Goal: Task Accomplishment & Management: Complete application form

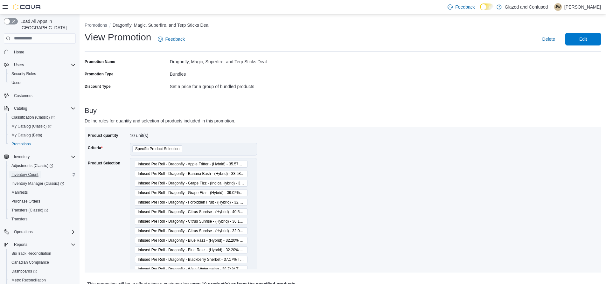
click at [33, 172] on span "Inventory Count" at bounding box center [24, 174] width 27 height 5
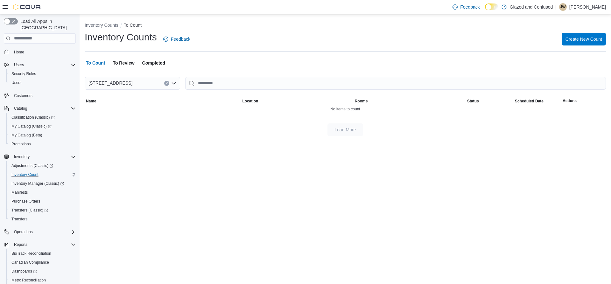
scroll to position [35, 0]
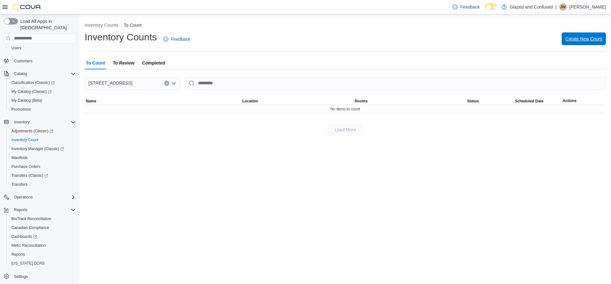
click at [584, 38] on span "Create New Count" at bounding box center [583, 39] width 37 height 6
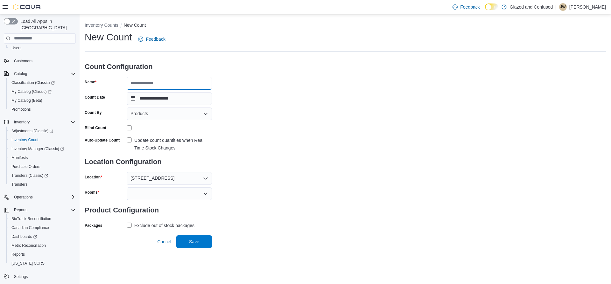
click at [152, 84] on input "Name" at bounding box center [169, 83] width 85 height 13
type input "**********"
click at [153, 115] on div "Products" at bounding box center [169, 114] width 85 height 13
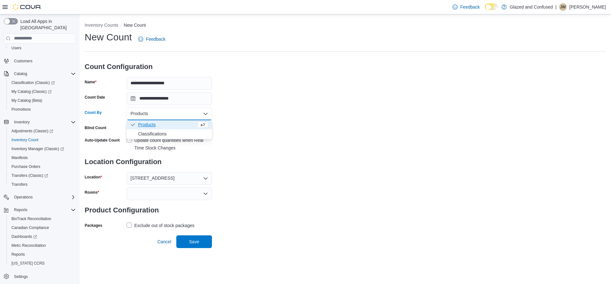
click at [153, 115] on div "Products Combo box. Selected. Products. Press Backspace to delete Products. Com…" at bounding box center [169, 114] width 85 height 13
click at [286, 121] on div "**********" at bounding box center [345, 131] width 521 height 200
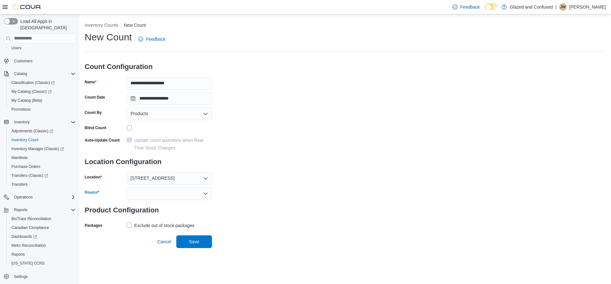
click at [192, 193] on div at bounding box center [169, 193] width 85 height 13
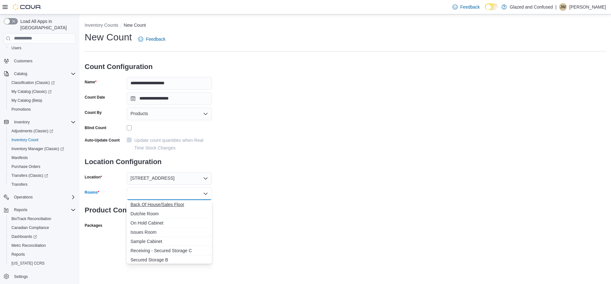
click at [183, 207] on span "Back Of House/Sales Floor" at bounding box center [169, 204] width 78 height 6
click at [244, 196] on div "**********" at bounding box center [345, 138] width 521 height 215
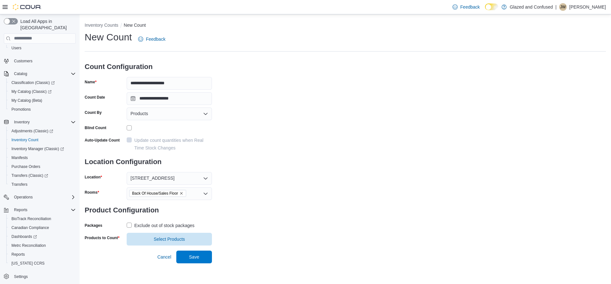
click at [130, 225] on label "Exclude out of stock packages" at bounding box center [161, 226] width 68 height 8
click at [182, 241] on span "Select Products" at bounding box center [169, 239] width 31 height 6
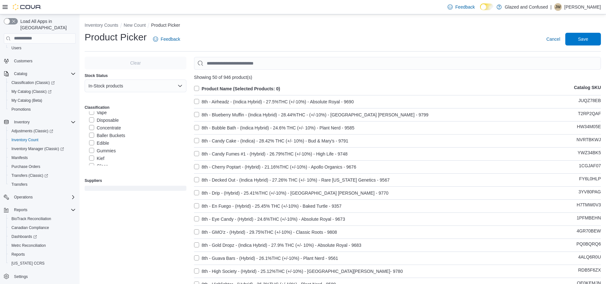
scroll to position [64, 0]
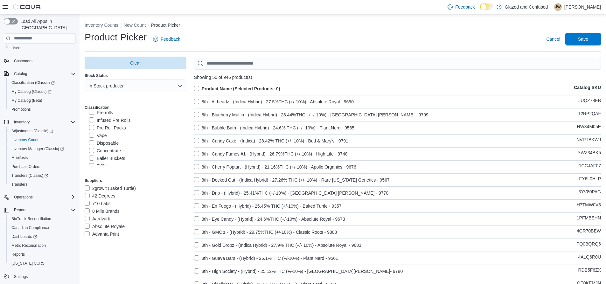
drag, startPoint x: 90, startPoint y: 119, endPoint x: 98, endPoint y: 119, distance: 8.0
click at [91, 119] on label "Infused Pre Rolls" at bounding box center [110, 120] width 42 height 8
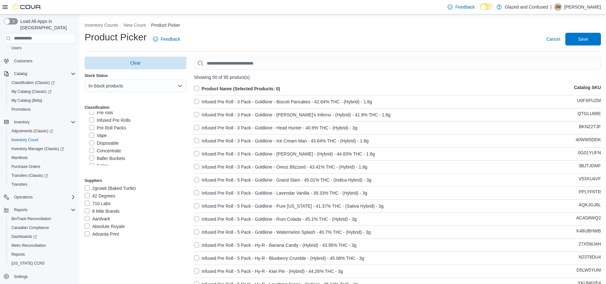
click at [199, 88] on label "Product Name (Selected Products: 0)" at bounding box center [237, 89] width 86 height 8
click at [590, 43] on span "Save" at bounding box center [583, 38] width 28 height 13
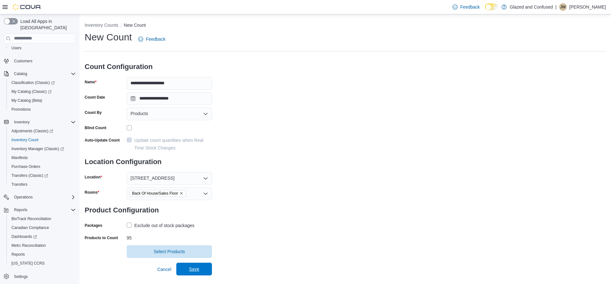
click at [199, 267] on span "Save" at bounding box center [194, 269] width 10 height 6
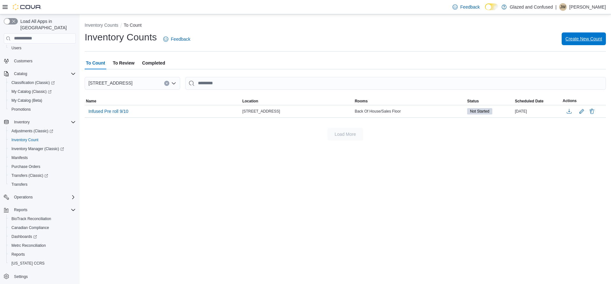
click at [581, 38] on span "Create New Count" at bounding box center [583, 39] width 37 height 6
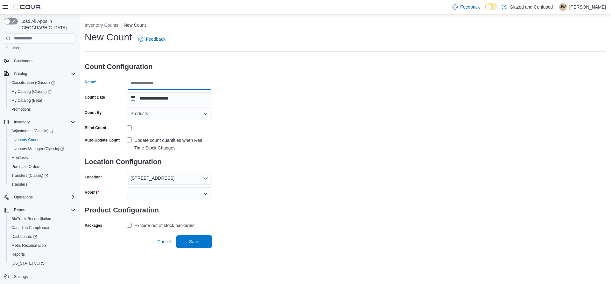
click at [177, 82] on input "Name" at bounding box center [169, 83] width 85 height 13
type input "**********"
click at [146, 195] on div at bounding box center [169, 193] width 85 height 13
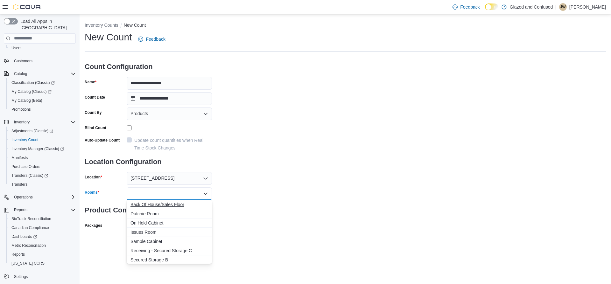
click at [148, 204] on span "Back Of House/Sales Floor" at bounding box center [169, 204] width 78 height 6
click at [257, 193] on div "**********" at bounding box center [345, 138] width 521 height 215
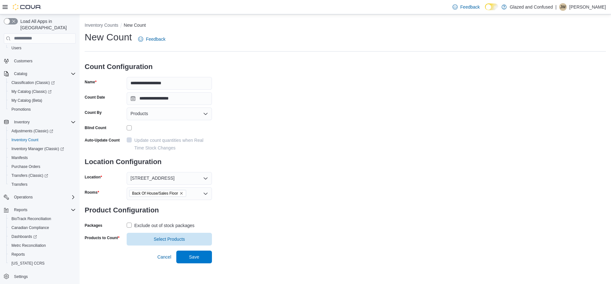
click at [128, 224] on label "Exclude out of stock packages" at bounding box center [161, 226] width 68 height 8
click at [166, 238] on span "Select Products" at bounding box center [169, 239] width 31 height 6
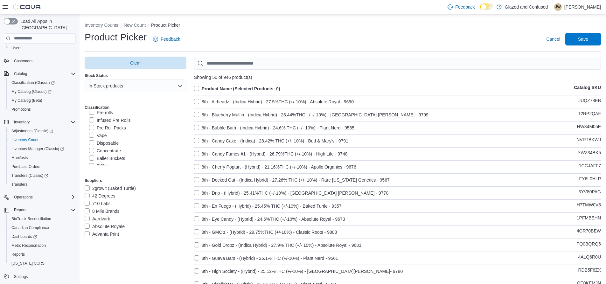
scroll to position [32, 0]
click at [92, 130] on label "Infused Flower" at bounding box center [107, 129] width 37 height 8
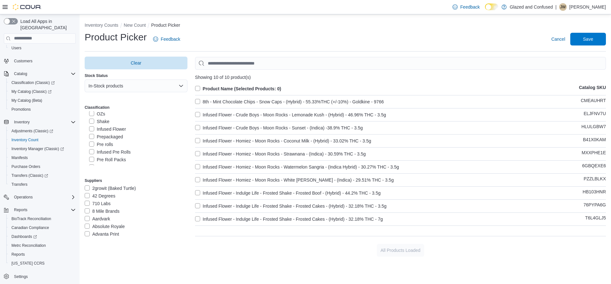
click at [198, 87] on label "Product Name (Selected Products: 0)" at bounding box center [238, 89] width 86 height 8
click at [589, 40] on span "Save" at bounding box center [588, 39] width 10 height 6
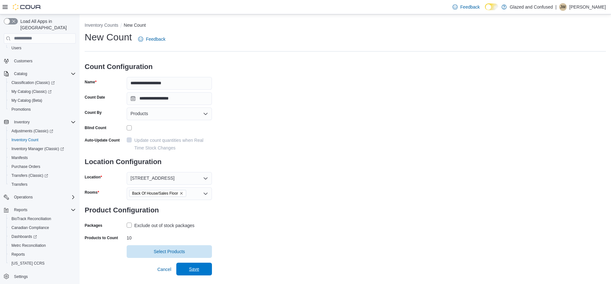
click at [195, 269] on span "Save" at bounding box center [194, 269] width 10 height 6
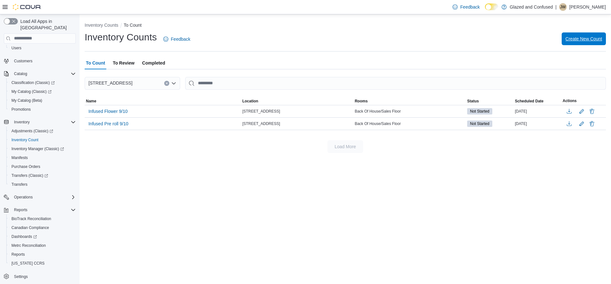
click at [573, 39] on span "Create New Count" at bounding box center [583, 39] width 37 height 6
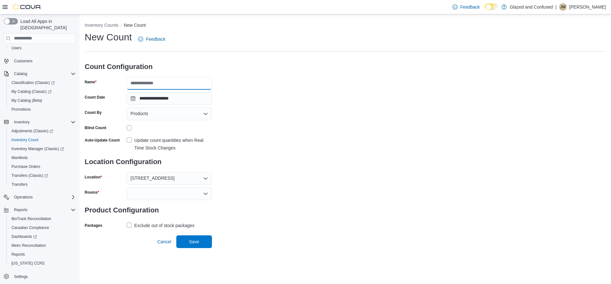
click at [145, 85] on input "Name" at bounding box center [169, 83] width 85 height 13
type input "**********"
click at [176, 196] on div at bounding box center [169, 193] width 85 height 13
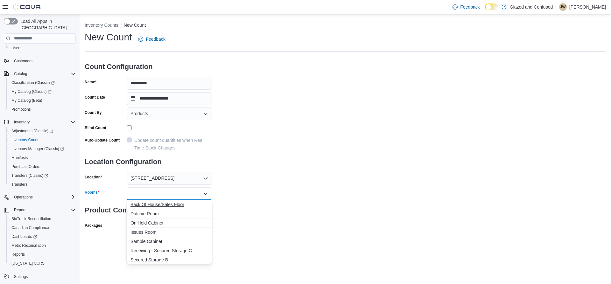
click at [174, 206] on span "Back Of House/Sales Floor" at bounding box center [169, 204] width 78 height 6
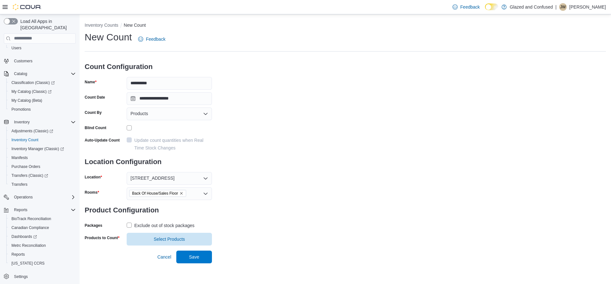
click at [250, 187] on div "**********" at bounding box center [345, 138] width 521 height 215
click at [131, 223] on label "Exclude out of stock packages" at bounding box center [161, 226] width 68 height 8
click at [169, 239] on span "Select Products" at bounding box center [169, 239] width 31 height 6
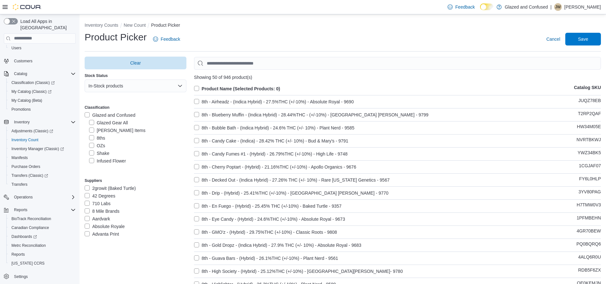
click at [91, 131] on label "[PERSON_NAME] Items" at bounding box center [117, 131] width 56 height 8
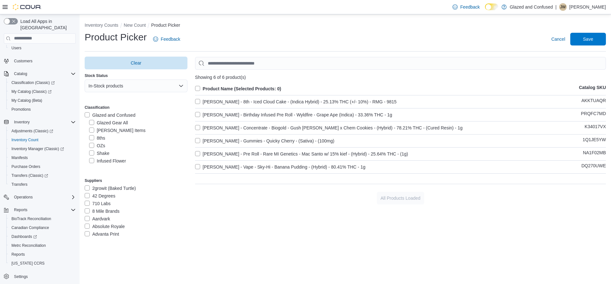
click at [199, 88] on label "Product Name (Selected Products: 0)" at bounding box center [238, 89] width 86 height 8
click at [581, 41] on span "Save" at bounding box center [588, 38] width 28 height 13
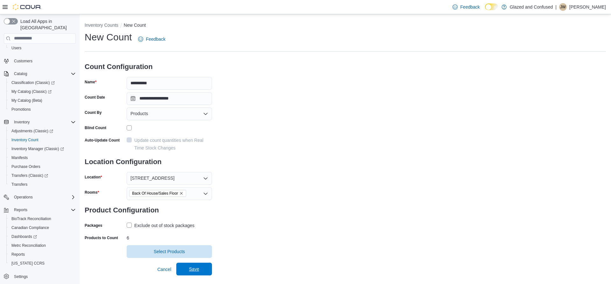
click at [192, 270] on span "Save" at bounding box center [194, 269] width 10 height 6
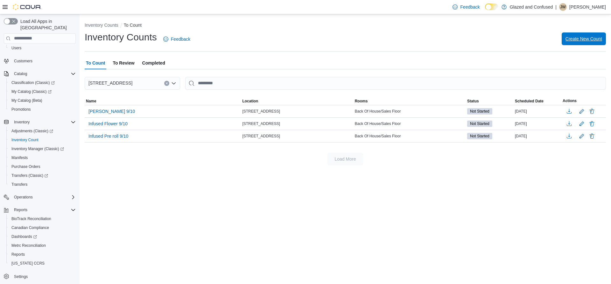
click at [577, 39] on span "Create New Count" at bounding box center [583, 39] width 37 height 6
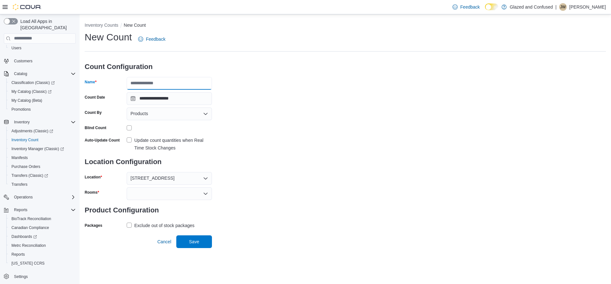
click at [153, 82] on input "Name" at bounding box center [169, 83] width 85 height 13
type input "**********"
click at [178, 195] on div at bounding box center [169, 193] width 85 height 13
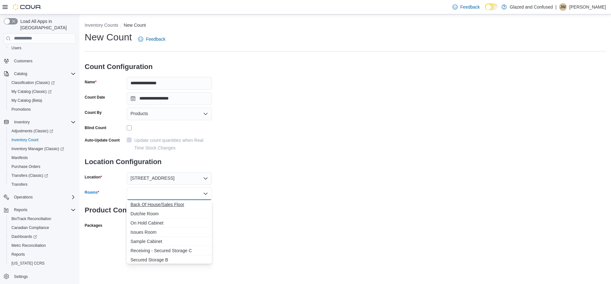
click at [158, 207] on span "Back Of House/Sales Floor" at bounding box center [169, 204] width 78 height 6
click at [273, 202] on div "**********" at bounding box center [345, 138] width 521 height 215
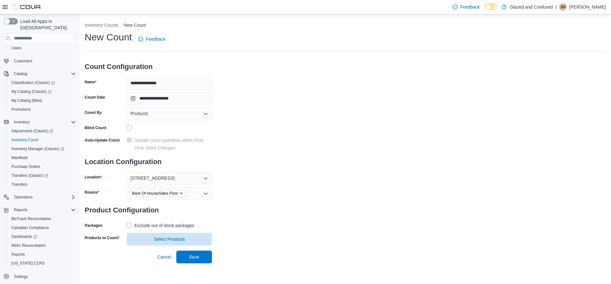
click at [129, 224] on label "Exclude out of stock packages" at bounding box center [161, 226] width 68 height 8
click at [169, 241] on span "Select Products" at bounding box center [169, 239] width 31 height 6
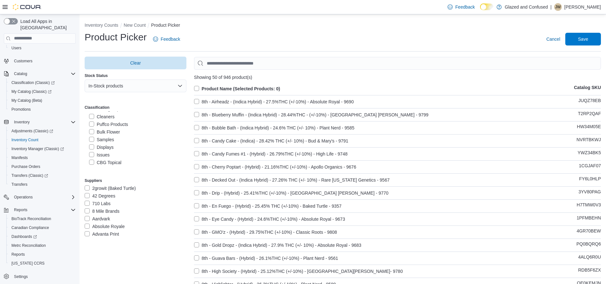
scroll to position [228, 0]
click at [91, 159] on label "CBG Topical" at bounding box center [105, 162] width 32 height 8
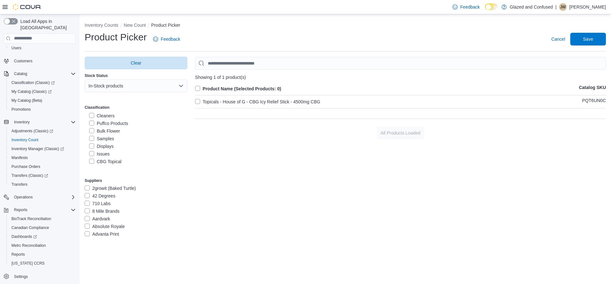
click at [198, 88] on label "Product Name (Selected Products: 0)" at bounding box center [238, 89] width 86 height 8
click at [587, 38] on span "Save" at bounding box center [588, 39] width 10 height 6
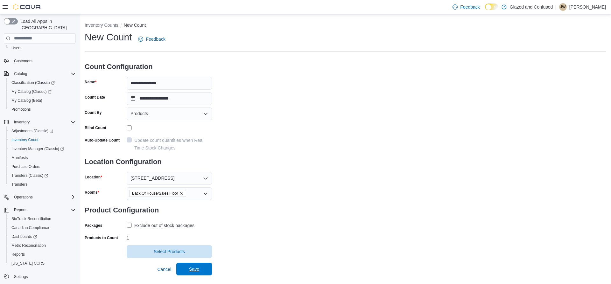
click at [196, 267] on span "Save" at bounding box center [194, 269] width 10 height 6
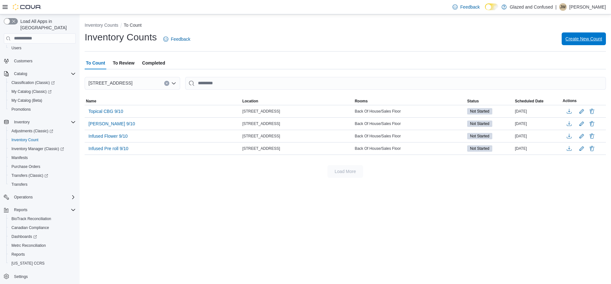
click at [583, 38] on span "Create New Count" at bounding box center [583, 39] width 37 height 6
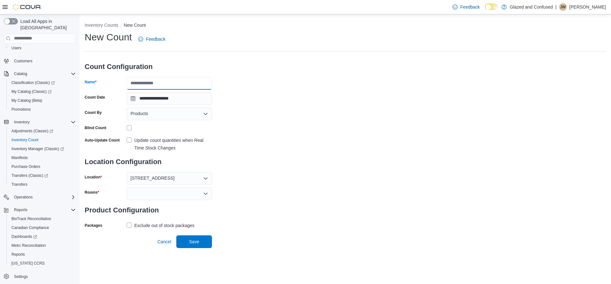
click at [164, 83] on input "Name" at bounding box center [169, 83] width 85 height 13
type input "**********"
click at [192, 194] on div at bounding box center [169, 193] width 85 height 13
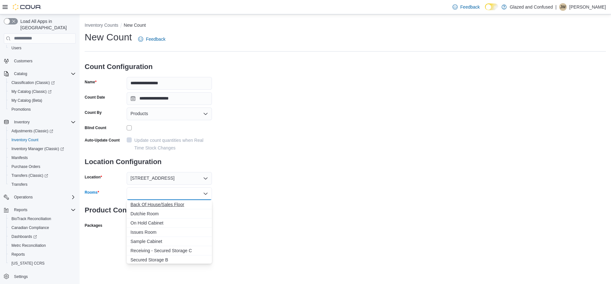
click at [157, 203] on span "Back Of House/Sales Floor" at bounding box center [169, 204] width 78 height 6
click at [254, 194] on div "**********" at bounding box center [345, 138] width 521 height 215
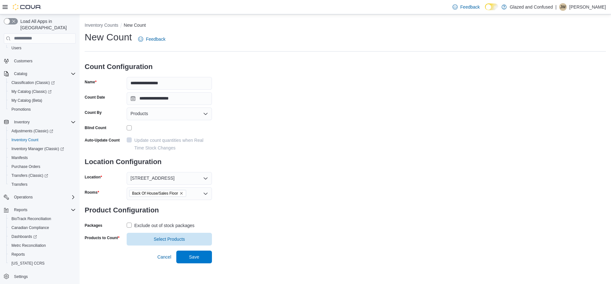
click at [132, 225] on label "Exclude out of stock packages" at bounding box center [161, 226] width 68 height 8
click at [168, 239] on span "Select Products" at bounding box center [169, 239] width 31 height 6
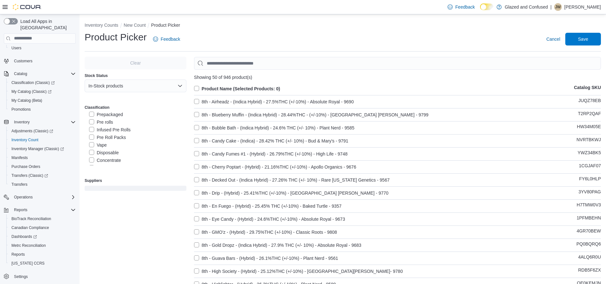
scroll to position [64, 0]
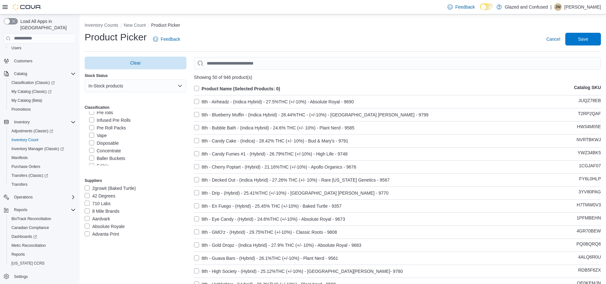
click at [92, 149] on label "Concentrate" at bounding box center [105, 151] width 32 height 8
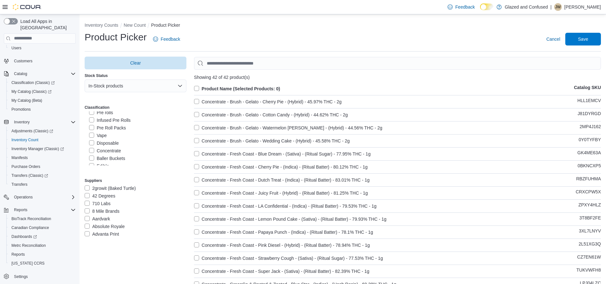
click at [198, 89] on label "Product Name (Selected Products: 0)" at bounding box center [237, 89] width 86 height 8
click at [584, 42] on span "Save" at bounding box center [583, 38] width 28 height 13
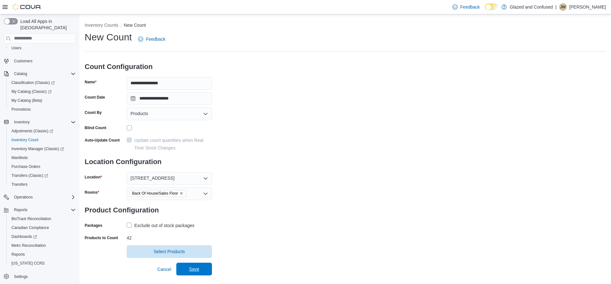
click at [201, 267] on span "Save" at bounding box center [194, 269] width 28 height 13
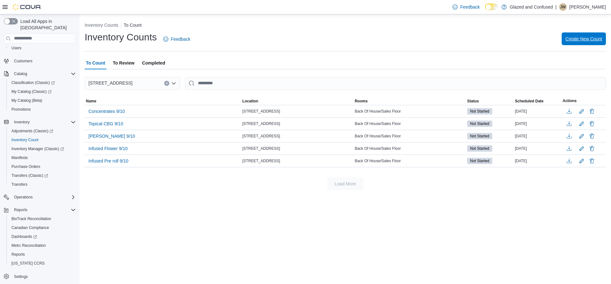
click at [574, 40] on span "Create New Count" at bounding box center [583, 39] width 37 height 6
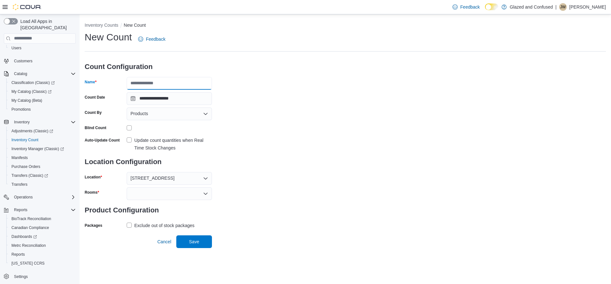
click at [153, 82] on input "Name" at bounding box center [169, 83] width 85 height 13
type input "**********"
click at [130, 225] on label "Exclude out of stock packages" at bounding box center [161, 226] width 68 height 8
click at [149, 195] on div at bounding box center [169, 193] width 85 height 13
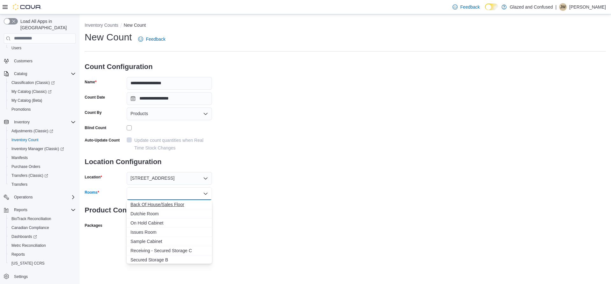
click at [143, 205] on span "Back Of House/Sales Floor" at bounding box center [169, 204] width 78 height 6
click at [253, 200] on div "**********" at bounding box center [345, 138] width 521 height 215
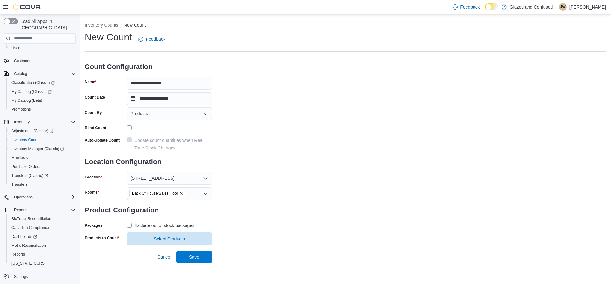
click at [173, 240] on span "Select Products" at bounding box center [169, 239] width 31 height 6
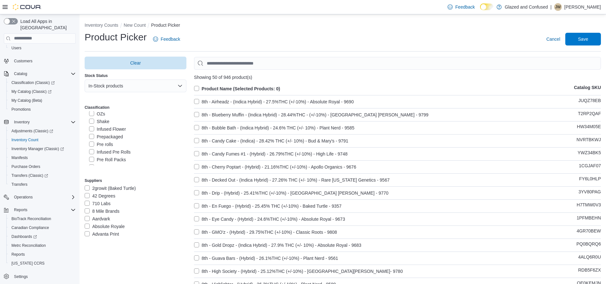
scroll to position [64, 0]
click at [93, 158] on label "Baller Buckets" at bounding box center [107, 159] width 36 height 8
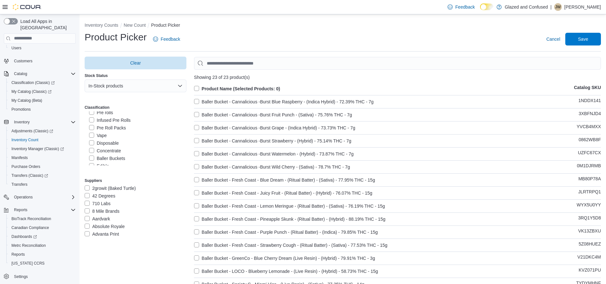
click at [196, 88] on label "Product Name (Selected Products: 0)" at bounding box center [237, 89] width 86 height 8
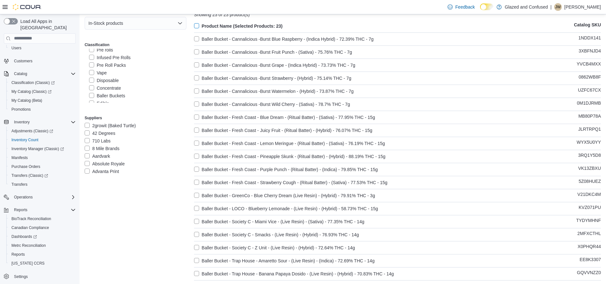
scroll to position [0, 0]
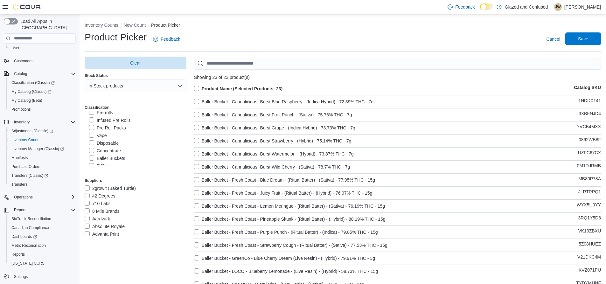
click at [585, 36] on span "Save" at bounding box center [583, 39] width 10 height 6
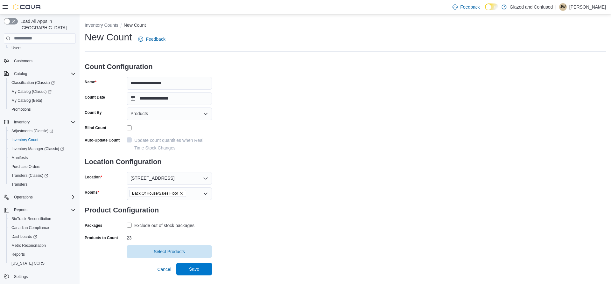
click at [197, 268] on span "Save" at bounding box center [194, 269] width 10 height 6
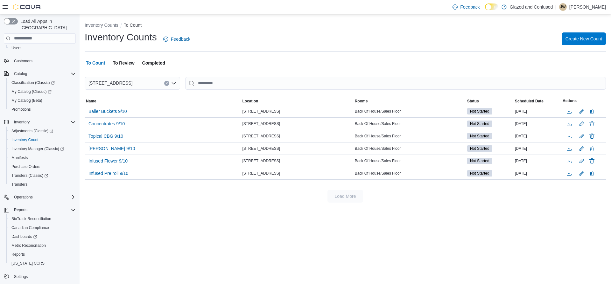
click at [574, 39] on span "Create New Count" at bounding box center [583, 39] width 37 height 6
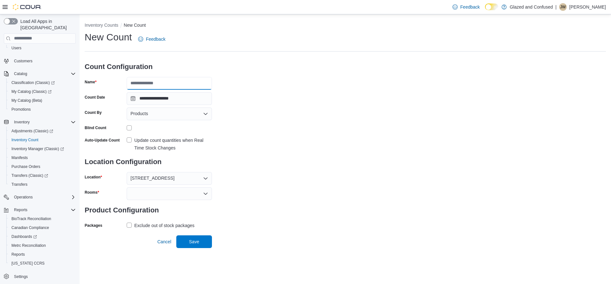
click at [148, 84] on input "Name" at bounding box center [169, 83] width 85 height 13
type input "*********"
click at [137, 191] on div at bounding box center [169, 193] width 85 height 13
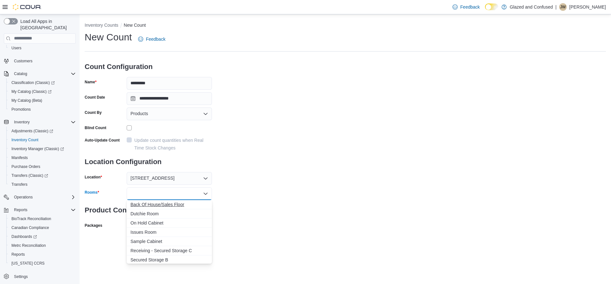
click at [145, 204] on span "Back Of House/Sales Floor" at bounding box center [169, 204] width 78 height 6
click at [250, 193] on div "**********" at bounding box center [345, 138] width 521 height 215
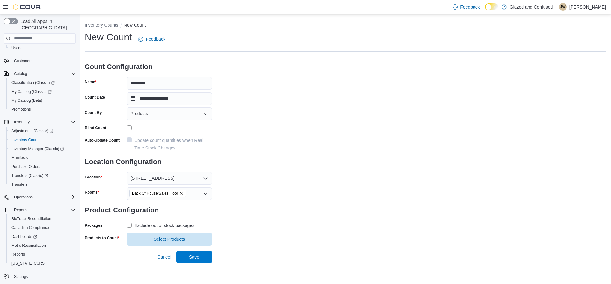
click at [128, 227] on label "Exclude out of stock packages" at bounding box center [161, 226] width 68 height 8
click at [172, 240] on span "Select Products" at bounding box center [169, 239] width 31 height 6
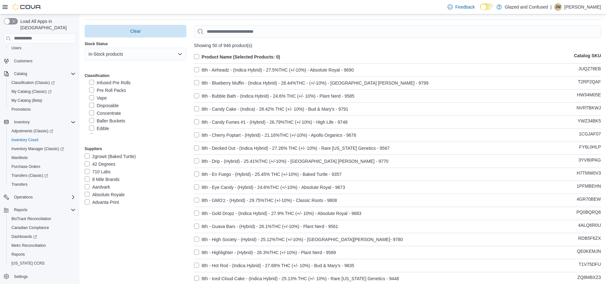
scroll to position [101, 0]
click at [92, 110] on label "Kief" at bounding box center [96, 112] width 15 height 8
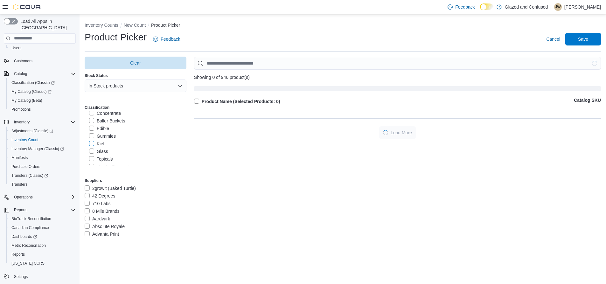
scroll to position [0, 0]
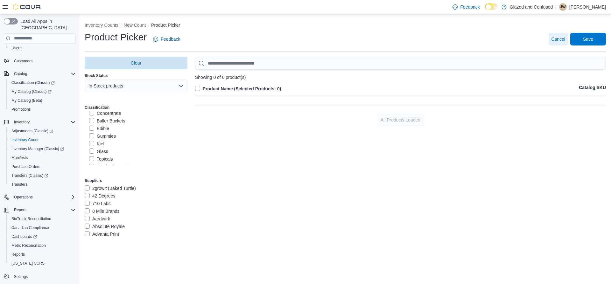
click at [561, 39] on span "Cancel" at bounding box center [558, 39] width 14 height 6
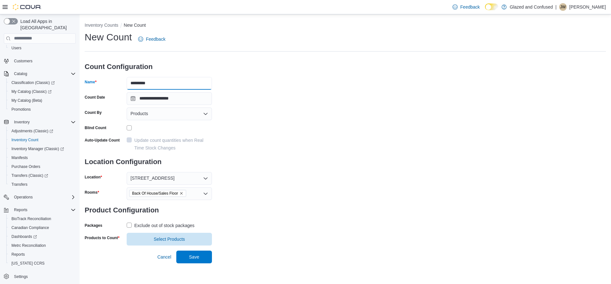
click at [146, 84] on input "*********" at bounding box center [169, 83] width 85 height 13
drag, startPoint x: 138, startPoint y: 82, endPoint x: 130, endPoint y: 85, distance: 8.4
click at [130, 85] on input "*********" at bounding box center [169, 83] width 85 height 13
type input "**********"
click at [165, 238] on span "Select Products" at bounding box center [169, 239] width 31 height 6
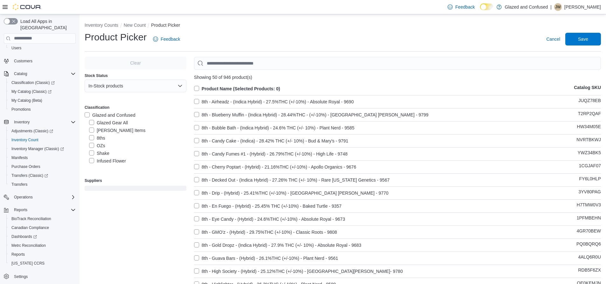
click at [93, 152] on label "Shake" at bounding box center [99, 154] width 20 height 8
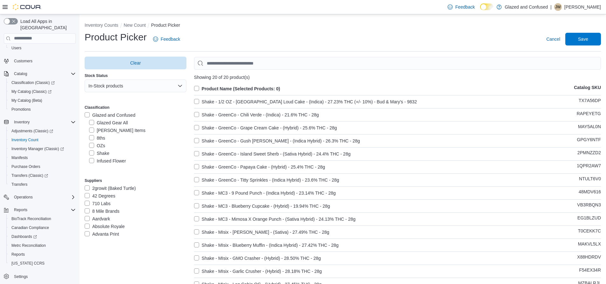
click at [199, 88] on label "Product Name (Selected Products: 0)" at bounding box center [237, 89] width 86 height 8
click at [588, 37] on span "Save" at bounding box center [583, 39] width 10 height 6
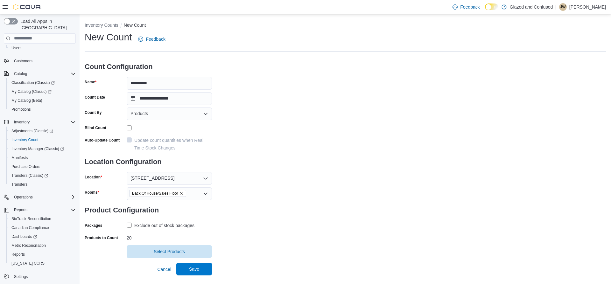
click at [191, 272] on span "Save" at bounding box center [194, 269] width 10 height 6
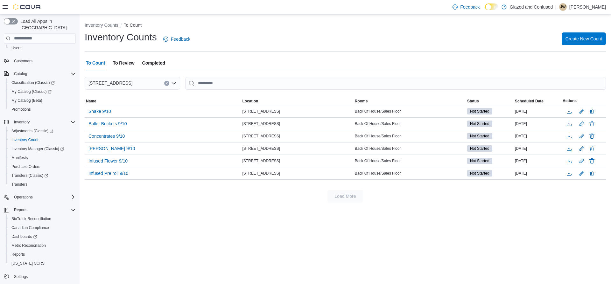
click at [578, 37] on span "Create New Count" at bounding box center [583, 39] width 37 height 6
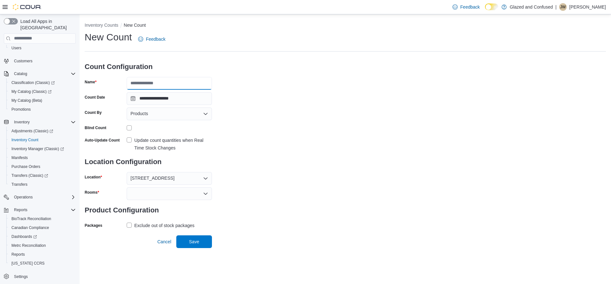
click at [168, 86] on input "Name" at bounding box center [169, 83] width 85 height 13
type input "**********"
click at [159, 193] on div at bounding box center [169, 193] width 85 height 13
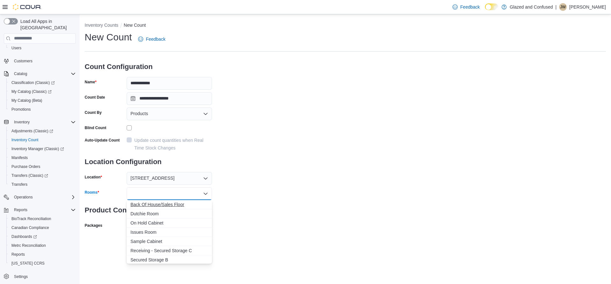
click at [151, 204] on span "Back Of House/Sales Floor" at bounding box center [169, 204] width 78 height 6
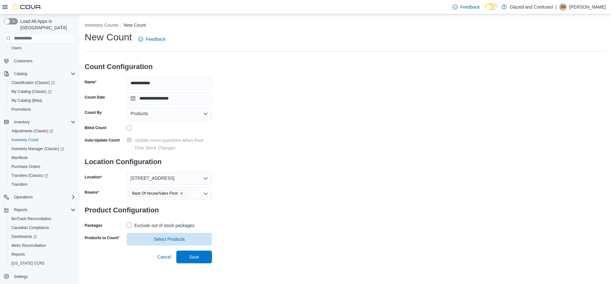
click at [283, 181] on div "**********" at bounding box center [345, 138] width 521 height 215
click at [129, 225] on label "Exclude out of stock packages" at bounding box center [161, 226] width 68 height 8
click at [173, 237] on span "Select Products" at bounding box center [169, 239] width 31 height 6
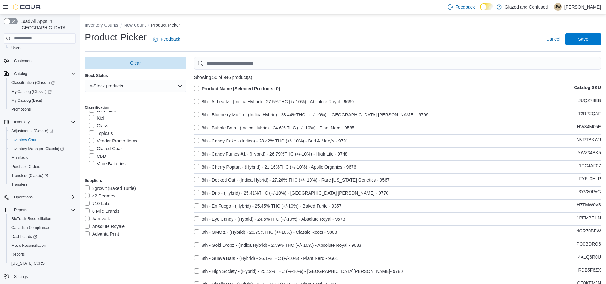
scroll to position [127, 0]
click at [93, 133] on label "Topicals" at bounding box center [101, 133] width 24 height 8
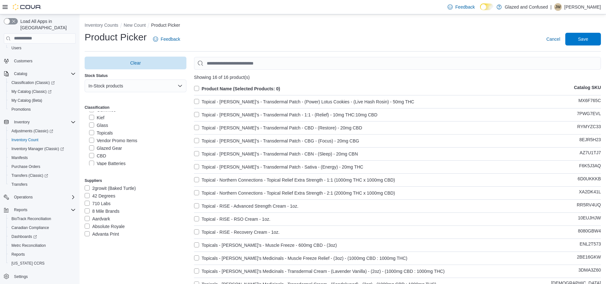
click at [198, 87] on label "Product Name (Selected Products: 0)" at bounding box center [237, 89] width 86 height 8
click at [581, 41] on span "Save" at bounding box center [583, 38] width 28 height 13
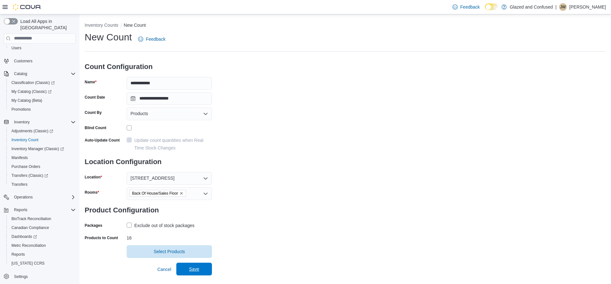
click at [198, 271] on span "Save" at bounding box center [194, 269] width 10 height 6
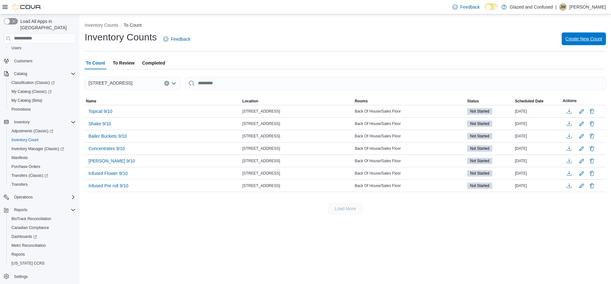
click at [583, 35] on span "Create New Count" at bounding box center [583, 38] width 37 height 13
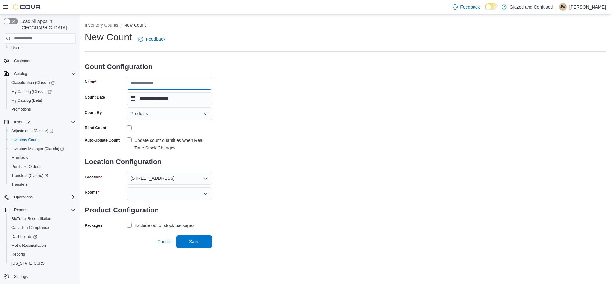
click at [166, 80] on input "Name" at bounding box center [169, 83] width 85 height 13
type input "**********"
click at [130, 226] on label "Exclude out of stock packages" at bounding box center [161, 226] width 68 height 8
click at [180, 195] on div at bounding box center [169, 193] width 85 height 13
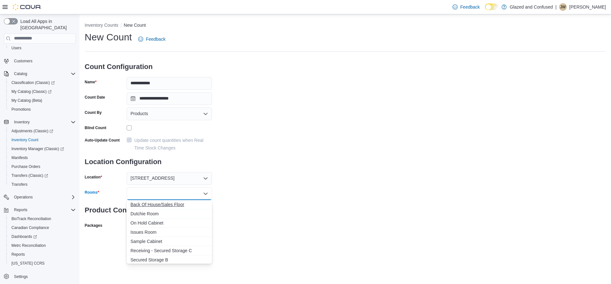
click at [146, 207] on span "Back Of House/Sales Floor" at bounding box center [169, 204] width 78 height 6
click at [264, 194] on div "**********" at bounding box center [345, 138] width 521 height 215
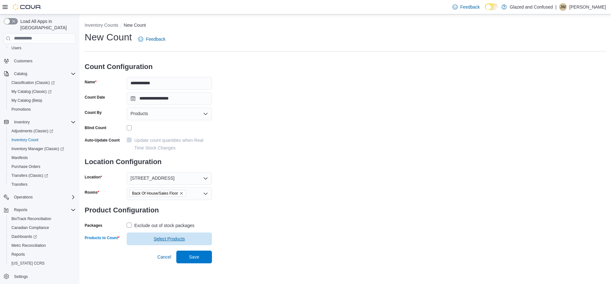
click at [166, 239] on span "Select Products" at bounding box center [169, 239] width 31 height 6
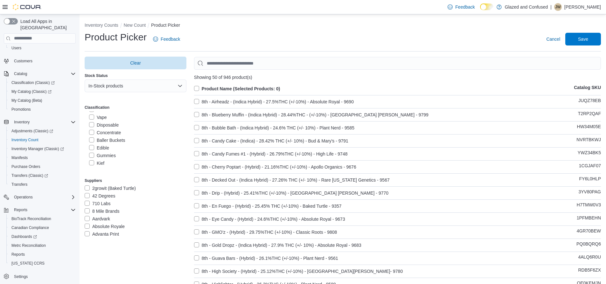
scroll to position [95, 0]
click at [93, 142] on label "Gummies" at bounding box center [102, 142] width 27 height 8
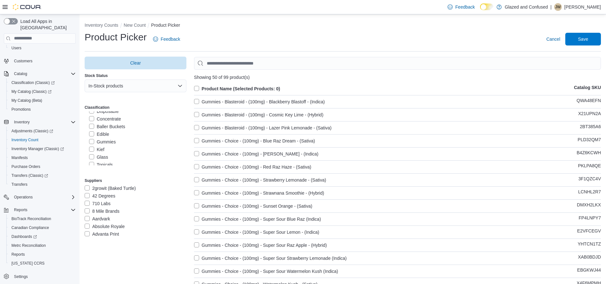
click at [196, 89] on label "Product Name (Selected Products: 0)" at bounding box center [237, 89] width 86 height 8
click at [587, 39] on span "Save" at bounding box center [583, 39] width 10 height 6
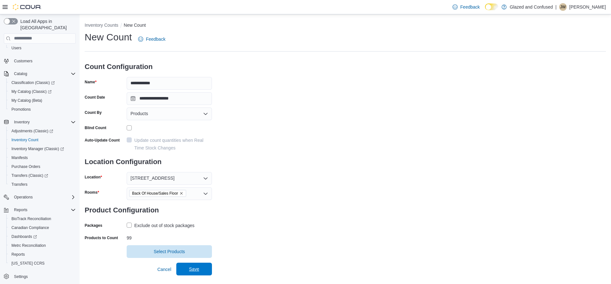
click at [195, 270] on span "Save" at bounding box center [194, 269] width 10 height 6
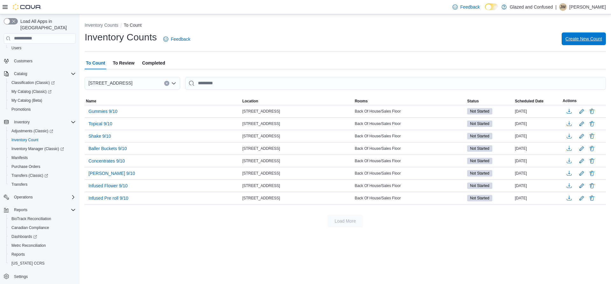
click at [570, 37] on span "Create New Count" at bounding box center [583, 39] width 37 height 6
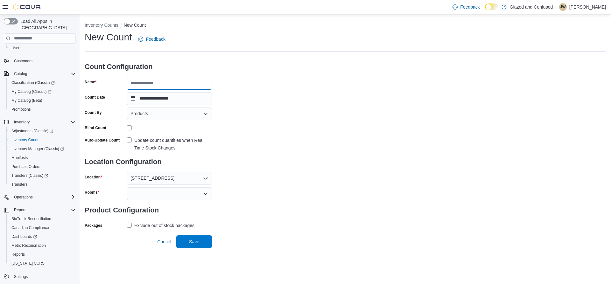
click at [142, 82] on input "Name" at bounding box center [169, 83] width 85 height 13
type input "**********"
click at [151, 191] on div at bounding box center [169, 193] width 85 height 13
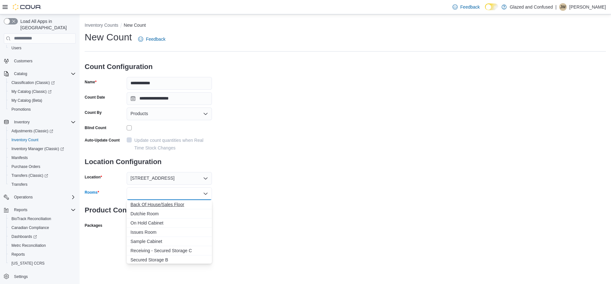
click at [152, 205] on span "Back Of House/Sales Floor" at bounding box center [169, 204] width 78 height 6
click at [278, 202] on div "**********" at bounding box center [345, 138] width 521 height 215
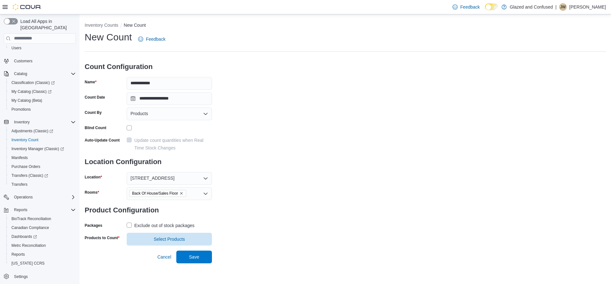
click at [128, 225] on label "Exclude out of stock packages" at bounding box center [161, 226] width 68 height 8
click at [169, 241] on span "Select Products" at bounding box center [169, 239] width 31 height 6
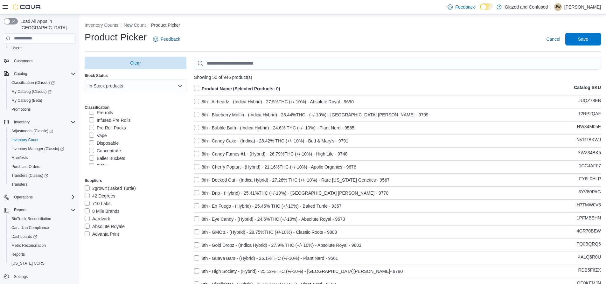
scroll to position [95, 0]
click at [91, 135] on label "Edible" at bounding box center [99, 134] width 20 height 8
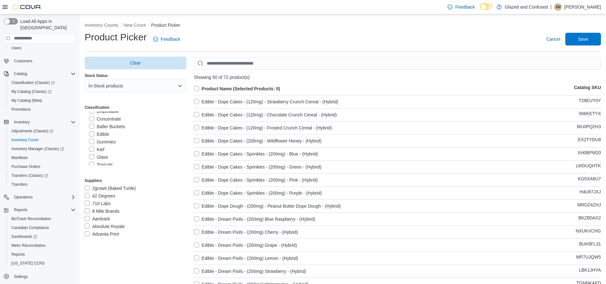
click at [196, 89] on label "Product Name (Selected Products: 0)" at bounding box center [237, 89] width 86 height 8
click at [587, 40] on span "Save" at bounding box center [583, 39] width 10 height 6
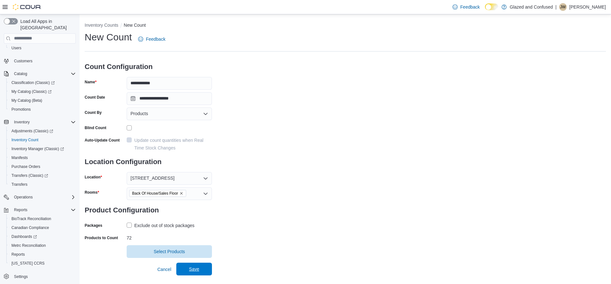
click at [191, 270] on span "Save" at bounding box center [194, 269] width 10 height 6
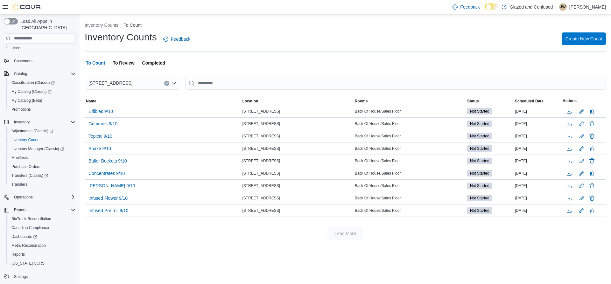
click at [593, 37] on span "Create New Count" at bounding box center [583, 39] width 37 height 6
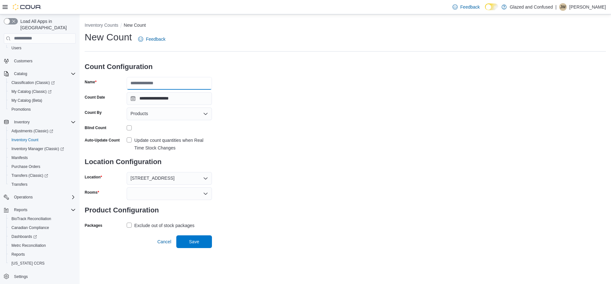
click at [163, 83] on input "Name" at bounding box center [169, 83] width 85 height 13
type input "**********"
click at [156, 194] on div at bounding box center [169, 193] width 85 height 13
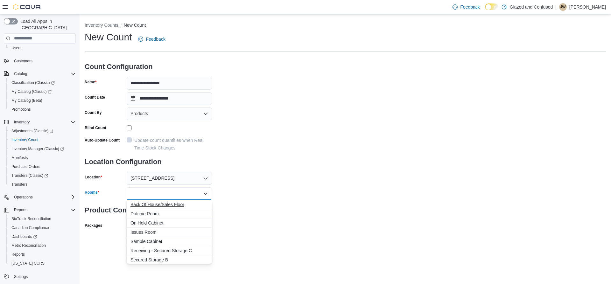
click at [153, 205] on span "Back Of House/Sales Floor" at bounding box center [169, 204] width 78 height 6
click at [249, 191] on div "**********" at bounding box center [345, 138] width 521 height 215
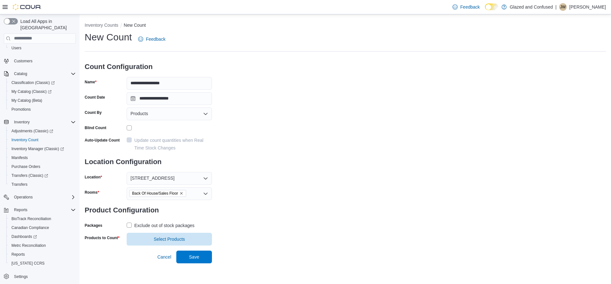
click at [130, 226] on label "Exclude out of stock packages" at bounding box center [161, 226] width 68 height 8
click at [158, 239] on span "Select Products" at bounding box center [169, 239] width 31 height 6
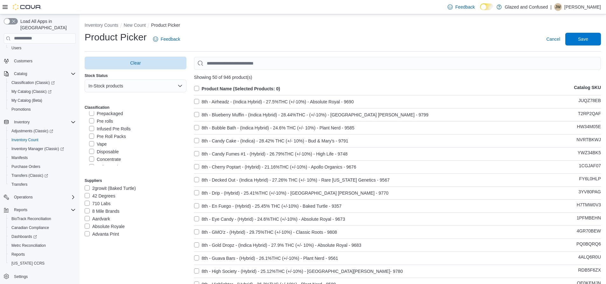
scroll to position [64, 0]
click at [90, 127] on label "Pre Roll Packs" at bounding box center [107, 128] width 37 height 8
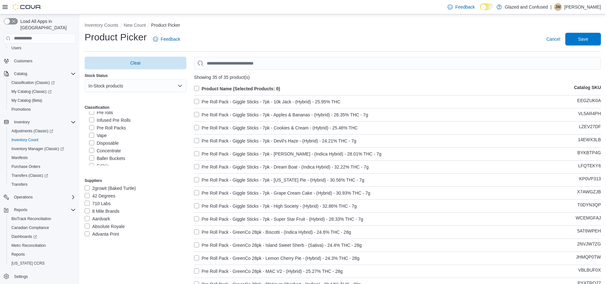
click at [199, 89] on label "Product Name (Selected Products: 0)" at bounding box center [237, 89] width 86 height 8
click at [588, 40] on span "Save" at bounding box center [583, 39] width 10 height 6
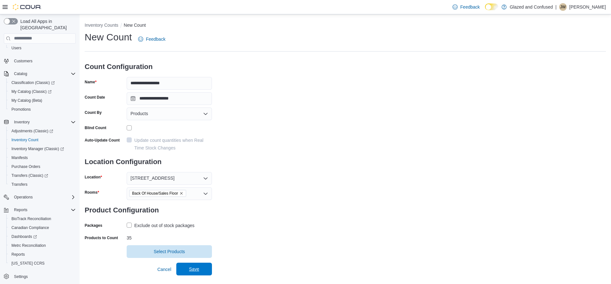
click at [197, 269] on span "Save" at bounding box center [194, 269] width 10 height 6
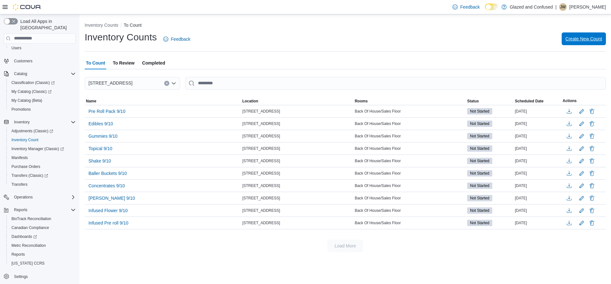
click at [577, 37] on span "Create New Count" at bounding box center [583, 39] width 37 height 6
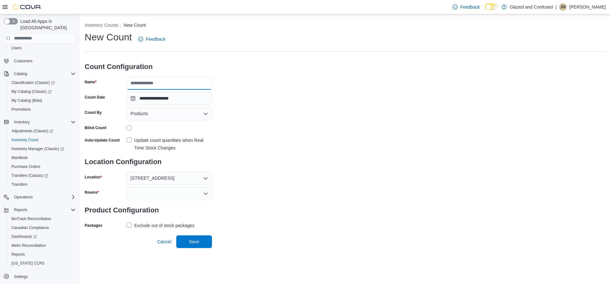
click at [167, 83] on input "Name" at bounding box center [169, 83] width 85 height 13
type input "**********"
click at [139, 196] on div at bounding box center [169, 193] width 85 height 13
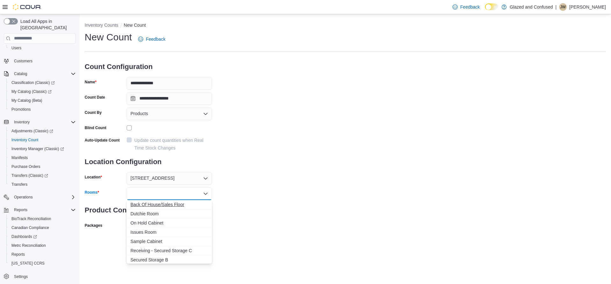
click at [175, 203] on span "Back Of House/Sales Floor" at bounding box center [169, 204] width 78 height 6
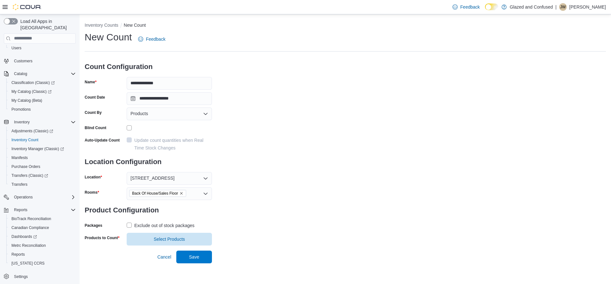
click at [244, 205] on div "**********" at bounding box center [345, 138] width 521 height 215
click at [129, 224] on label "Exclude out of stock packages" at bounding box center [161, 226] width 68 height 8
click at [176, 241] on span "Select Products" at bounding box center [169, 239] width 31 height 6
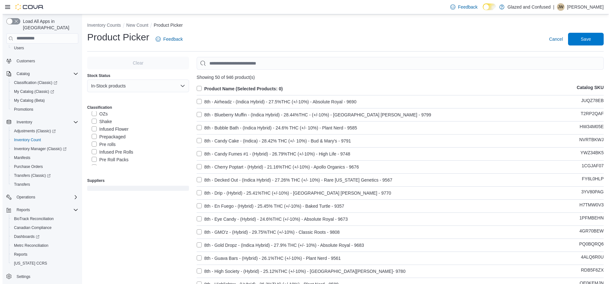
scroll to position [64, 0]
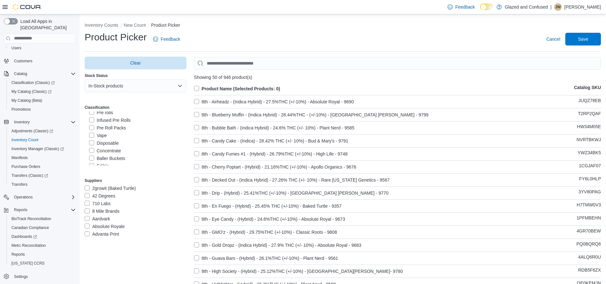
click at [92, 114] on label "Pre rolls" at bounding box center [101, 113] width 24 height 8
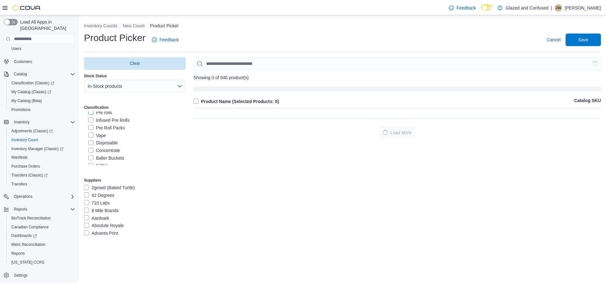
scroll to position [62, 0]
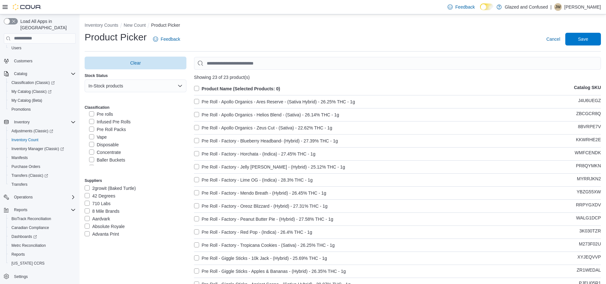
click at [198, 88] on label "Product Name (Selected Products: 0)" at bounding box center [237, 89] width 86 height 8
click at [586, 40] on span "Save" at bounding box center [583, 39] width 10 height 6
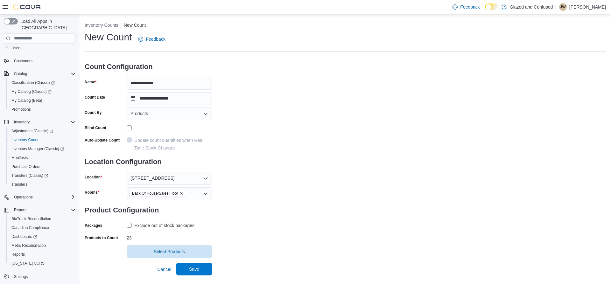
click at [201, 270] on span "Save" at bounding box center [194, 269] width 28 height 13
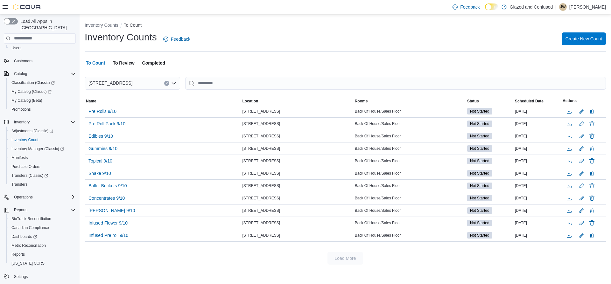
click at [575, 38] on span "Create New Count" at bounding box center [583, 39] width 37 height 6
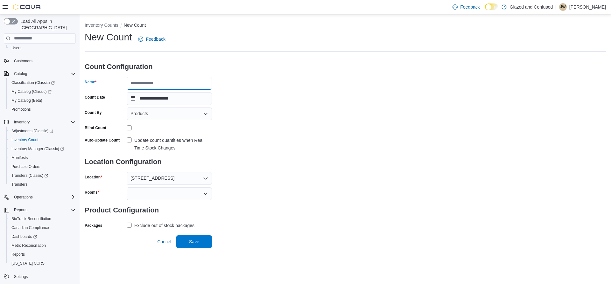
click at [155, 84] on input "Name" at bounding box center [169, 83] width 85 height 13
type input "**********"
click at [159, 193] on div at bounding box center [169, 193] width 85 height 13
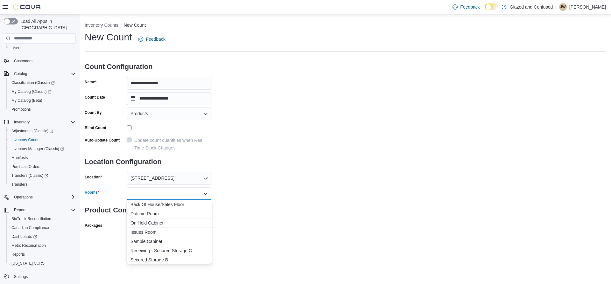
drag, startPoint x: 154, startPoint y: 202, endPoint x: 160, endPoint y: 200, distance: 6.3
click at [154, 202] on span "Back Of House/Sales Floor" at bounding box center [169, 204] width 78 height 6
click at [277, 177] on div "**********" at bounding box center [345, 138] width 521 height 215
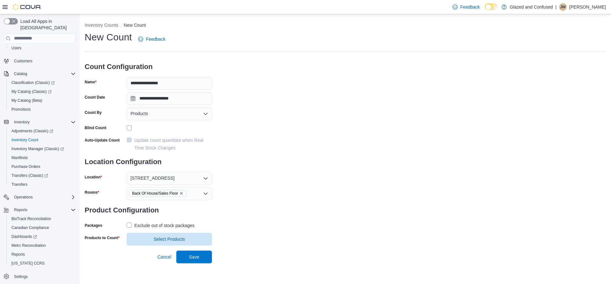
click at [130, 226] on label "Exclude out of stock packages" at bounding box center [161, 226] width 68 height 8
click at [163, 238] on span "Select Products" at bounding box center [169, 239] width 31 height 6
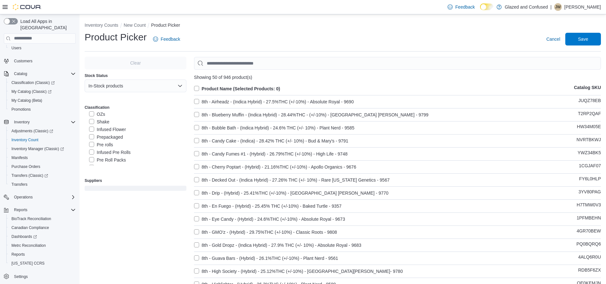
scroll to position [32, 0]
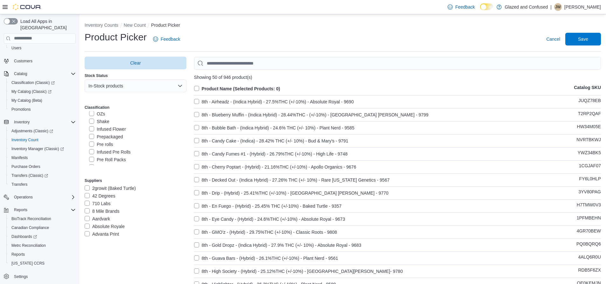
click at [92, 136] on label "Prepackaged" at bounding box center [106, 137] width 34 height 8
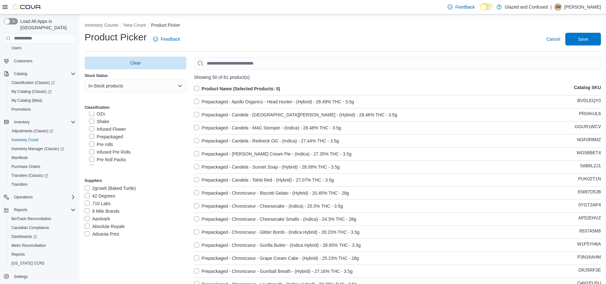
click at [197, 90] on label "Product Name (Selected Products: 0)" at bounding box center [237, 89] width 86 height 8
click at [588, 36] on span "Save" at bounding box center [583, 39] width 10 height 6
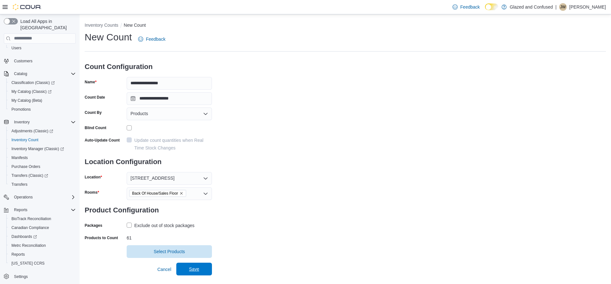
click at [194, 269] on span "Save" at bounding box center [194, 269] width 10 height 6
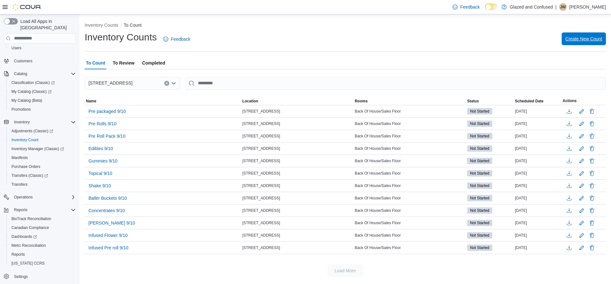
click at [585, 35] on span "Create New Count" at bounding box center [583, 38] width 37 height 13
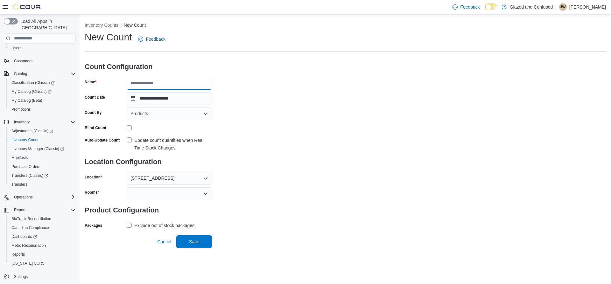
click at [149, 81] on input "Name" at bounding box center [169, 83] width 85 height 13
type input "**********"
click at [147, 195] on div at bounding box center [169, 193] width 85 height 13
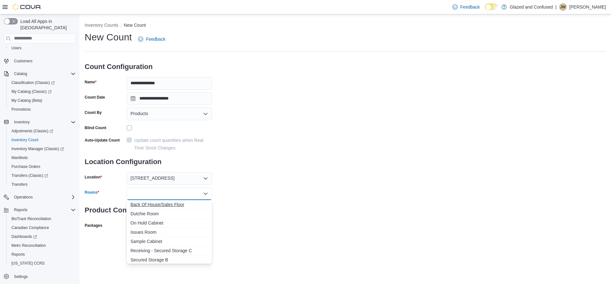
click at [144, 205] on span "Back Of House/Sales Floor" at bounding box center [169, 204] width 78 height 6
click at [261, 189] on div "**********" at bounding box center [345, 138] width 521 height 215
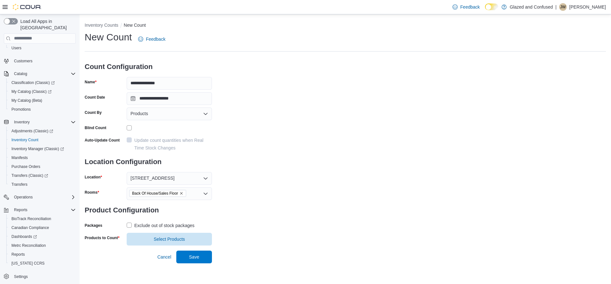
click at [130, 225] on label "Exclude out of stock packages" at bounding box center [161, 226] width 68 height 8
click at [172, 240] on span "Select Products" at bounding box center [169, 239] width 31 height 6
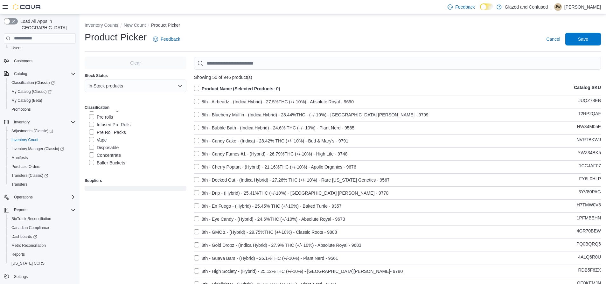
scroll to position [64, 0]
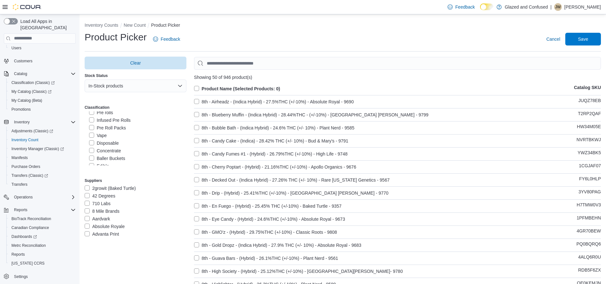
click at [91, 143] on label "Disposable" at bounding box center [104, 143] width 30 height 8
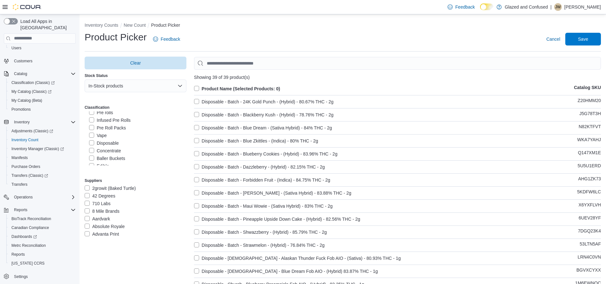
click at [198, 88] on label "Product Name (Selected Products: 0)" at bounding box center [237, 89] width 86 height 8
click at [588, 39] on span "Save" at bounding box center [583, 39] width 10 height 6
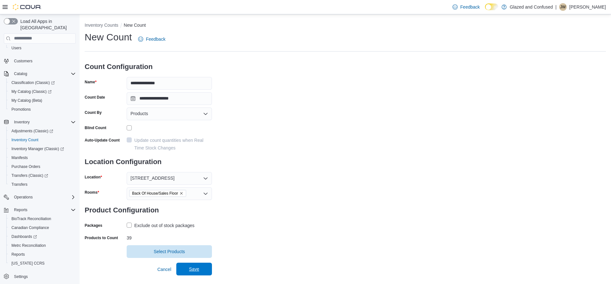
click at [199, 268] on span "Save" at bounding box center [194, 269] width 10 height 6
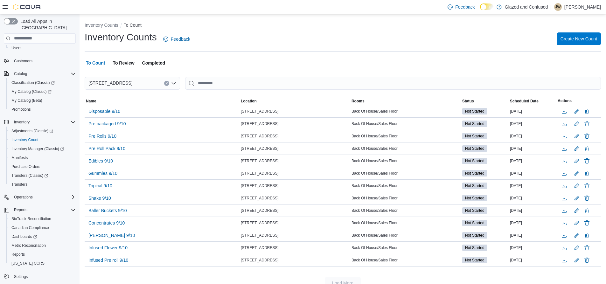
click at [583, 36] on span "Create New Count" at bounding box center [579, 39] width 37 height 6
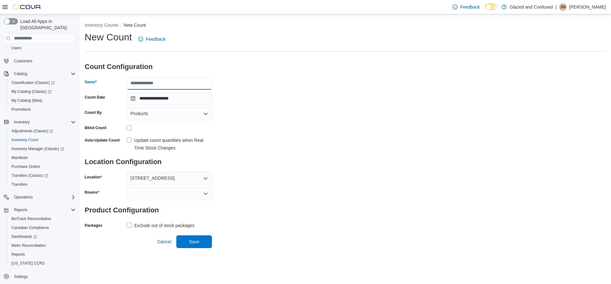
click at [143, 86] on input "Name" at bounding box center [169, 83] width 85 height 13
type input "*********"
click at [142, 192] on div at bounding box center [169, 193] width 85 height 13
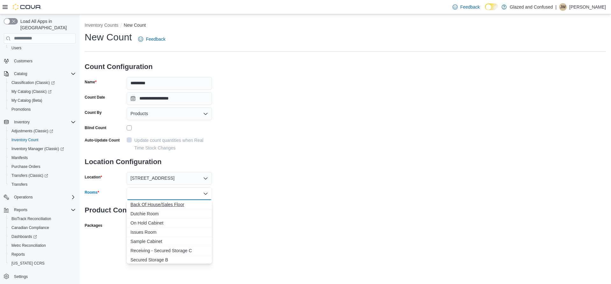
click at [142, 205] on span "Back Of House/Sales Floor" at bounding box center [169, 204] width 78 height 6
click at [256, 186] on div "**********" at bounding box center [345, 138] width 521 height 215
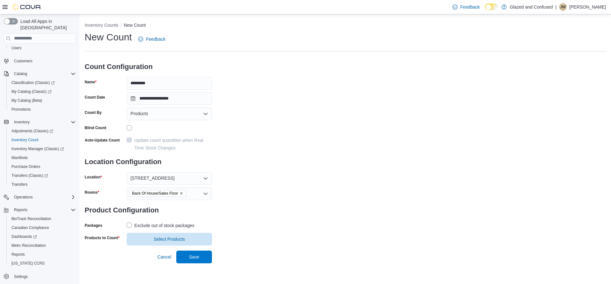
click at [130, 226] on label "Exclude out of stock packages" at bounding box center [161, 226] width 68 height 8
click at [179, 238] on span "Select Products" at bounding box center [169, 239] width 31 height 6
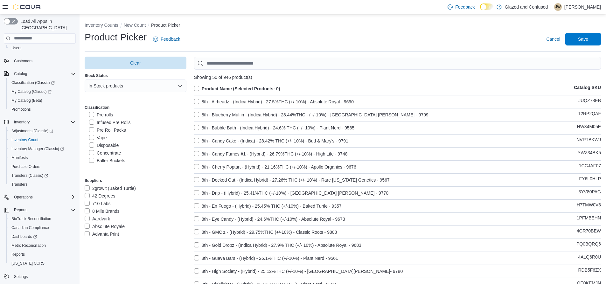
scroll to position [64, 0]
click at [93, 135] on label "Vape" at bounding box center [98, 136] width 18 height 8
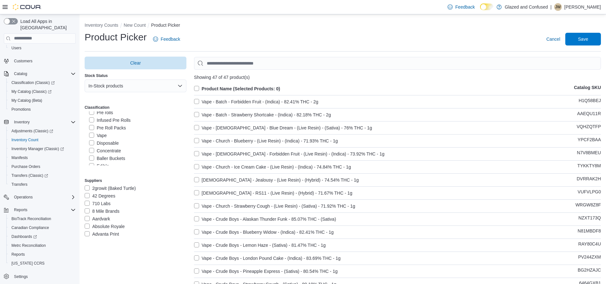
click at [199, 88] on label "Product Name (Selected Products: 0)" at bounding box center [237, 89] width 86 height 8
click at [586, 39] on span "Save" at bounding box center [583, 39] width 10 height 6
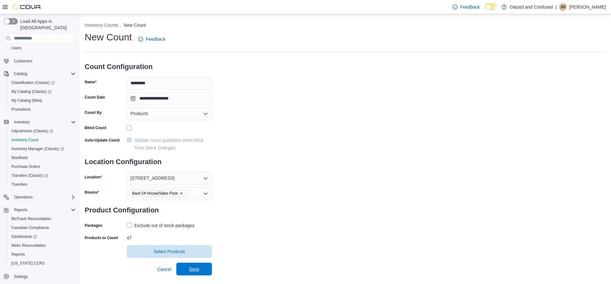
click at [194, 271] on span "Save" at bounding box center [194, 269] width 10 height 6
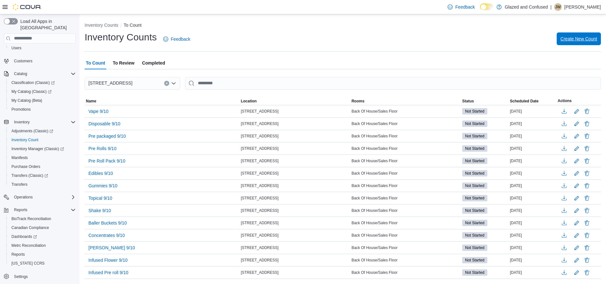
click at [579, 39] on span "Create New Count" at bounding box center [579, 39] width 37 height 6
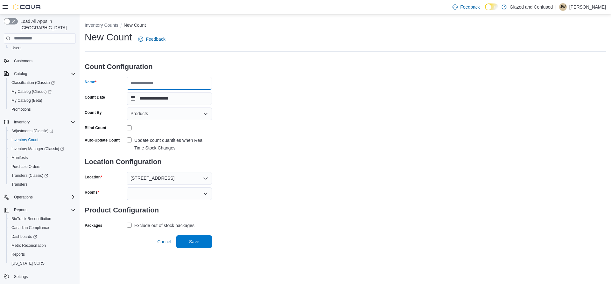
click at [164, 83] on input "Name" at bounding box center [169, 83] width 85 height 13
type input "*********"
click at [151, 116] on input "Count By" at bounding box center [151, 114] width 1 height 8
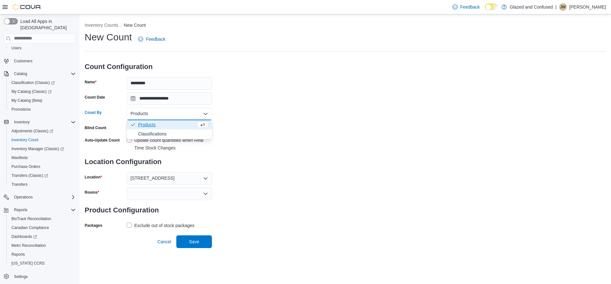
click at [151, 116] on input "Count By" at bounding box center [151, 114] width 1 height 8
click at [255, 116] on div "**********" at bounding box center [345, 131] width 521 height 200
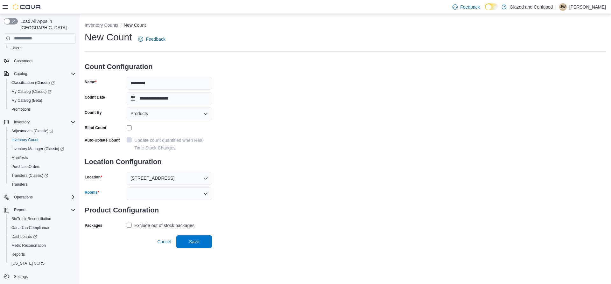
click at [147, 193] on div at bounding box center [169, 193] width 85 height 13
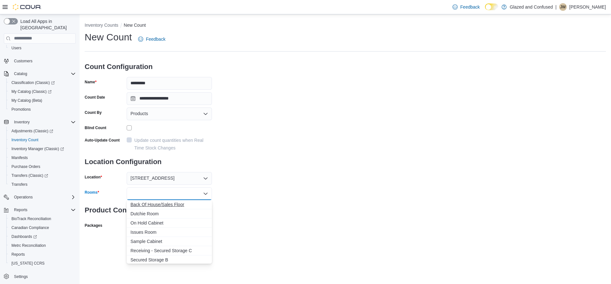
click at [148, 203] on span "Back Of House/Sales Floor" at bounding box center [169, 204] width 78 height 6
click at [277, 196] on div "**********" at bounding box center [345, 138] width 521 height 215
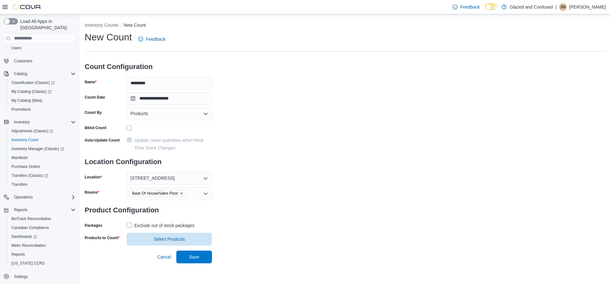
click at [129, 224] on label "Exclude out of stock packages" at bounding box center [161, 226] width 68 height 8
click at [162, 240] on span "Select Products" at bounding box center [169, 239] width 31 height 6
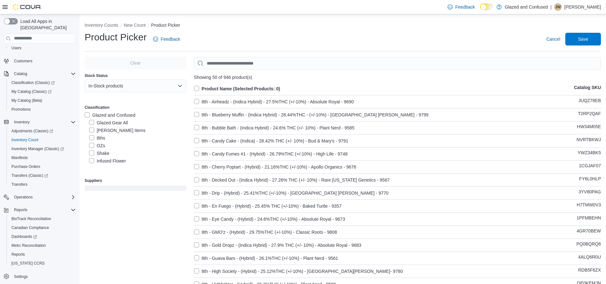
click at [92, 146] on label "OZs" at bounding box center [97, 146] width 16 height 8
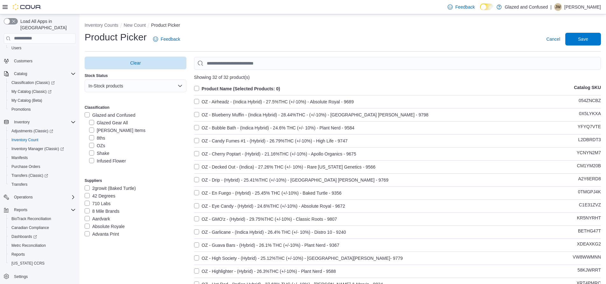
click at [198, 88] on label "Product Name (Selected Products: 0)" at bounding box center [237, 89] width 86 height 8
click at [588, 41] on span "Save" at bounding box center [583, 39] width 10 height 6
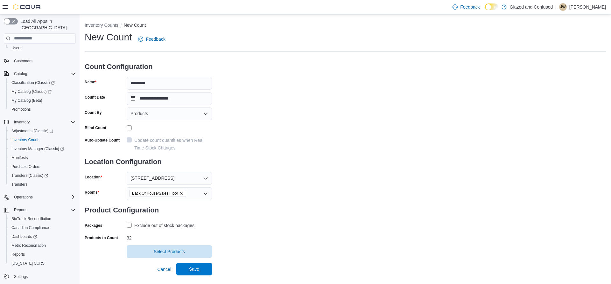
click at [193, 267] on span "Save" at bounding box center [194, 269] width 10 height 6
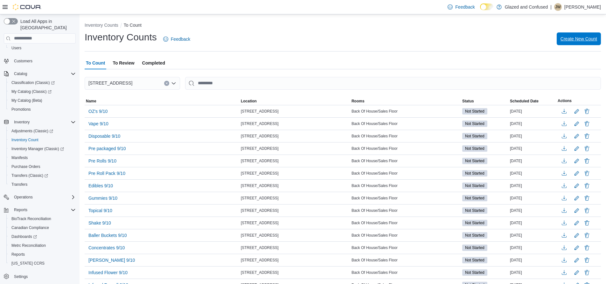
click at [586, 39] on span "Create New Count" at bounding box center [579, 39] width 37 height 6
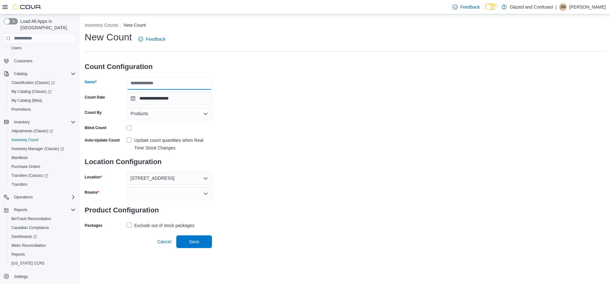
click at [149, 86] on input "Name" at bounding box center [169, 83] width 85 height 13
type input "**********"
click at [179, 195] on div at bounding box center [169, 193] width 85 height 13
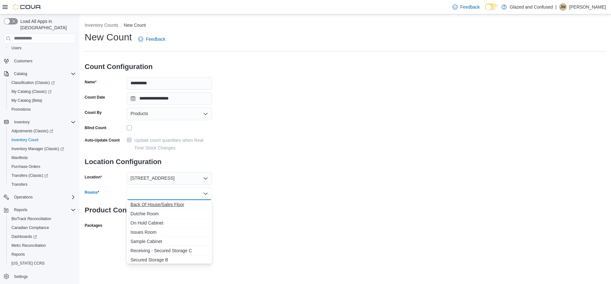
click at [167, 206] on span "Back Of House/Sales Floor" at bounding box center [169, 204] width 78 height 6
click at [270, 183] on div "**********" at bounding box center [345, 138] width 521 height 215
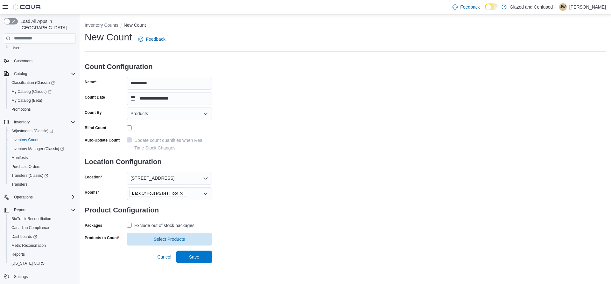
click at [130, 227] on label "Exclude out of stock packages" at bounding box center [161, 226] width 68 height 8
click at [179, 241] on span "Select Products" at bounding box center [169, 239] width 31 height 6
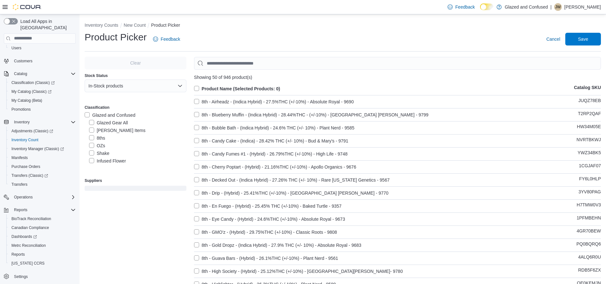
click at [92, 139] on label "8ths" at bounding box center [97, 138] width 16 height 8
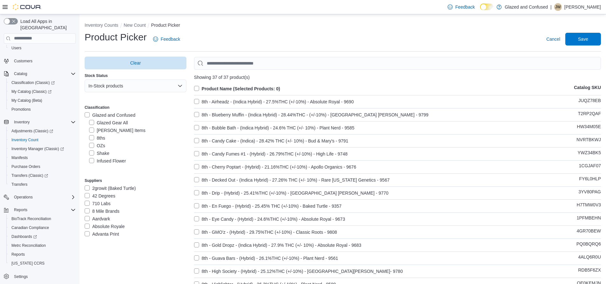
click at [198, 91] on label "Product Name (Selected Products: 0)" at bounding box center [237, 89] width 86 height 8
click at [597, 40] on span "Save" at bounding box center [583, 38] width 28 height 13
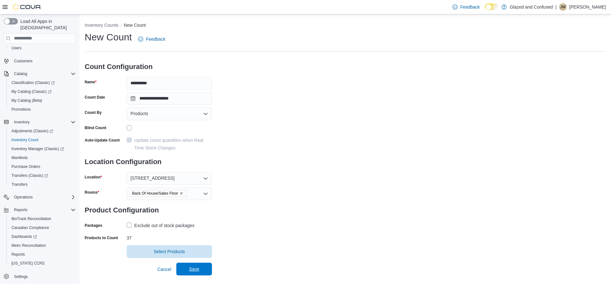
click at [199, 269] on span "Save" at bounding box center [194, 269] width 28 height 13
